Goal: Information Seeking & Learning: Ask a question

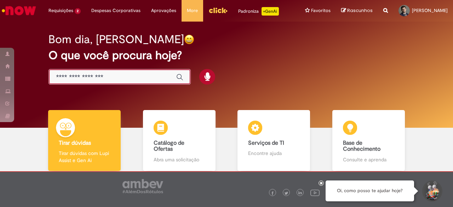
click at [152, 81] on input "Basta digitar aqui" at bounding box center [112, 77] width 113 height 8
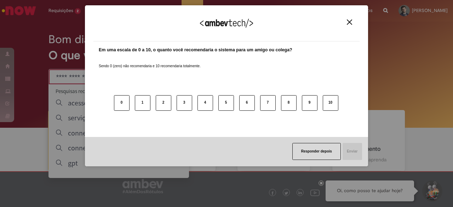
click at [349, 23] on img "Close" at bounding box center [349, 21] width 5 height 5
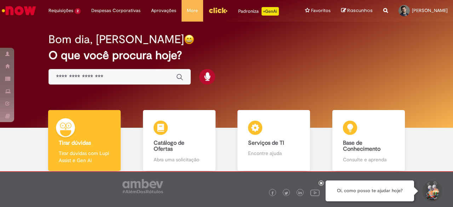
click at [116, 81] on input "Basta digitar aqui" at bounding box center [112, 77] width 113 height 8
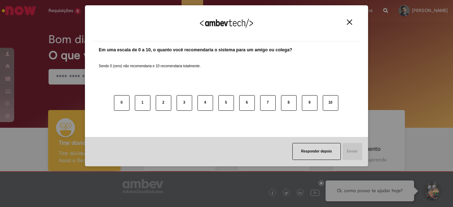
click at [347, 26] on div "Agradecemos seu feedback!" at bounding box center [226, 28] width 266 height 28
click at [349, 21] on img "Close" at bounding box center [349, 21] width 5 height 5
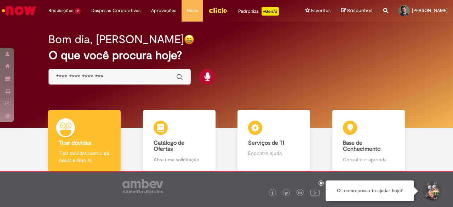
click at [256, 53] on div "Bom dia, Filipe O que você procura hoje?" at bounding box center [226, 59] width 380 height 60
